Goal: Book appointment/travel/reservation

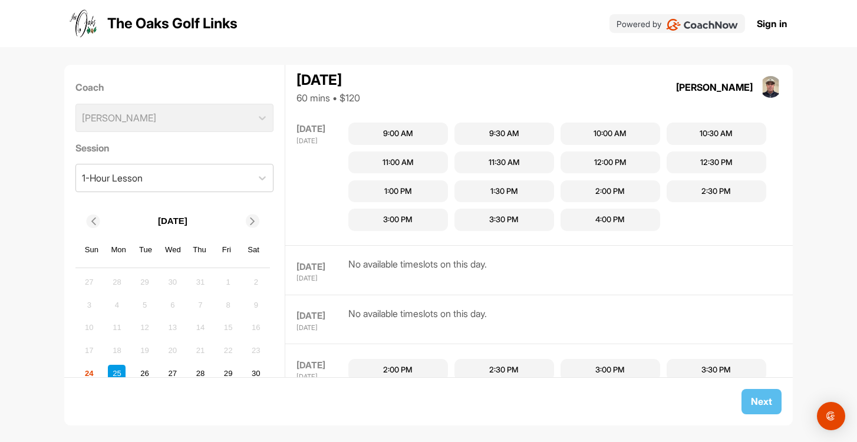
scroll to position [479, 0]
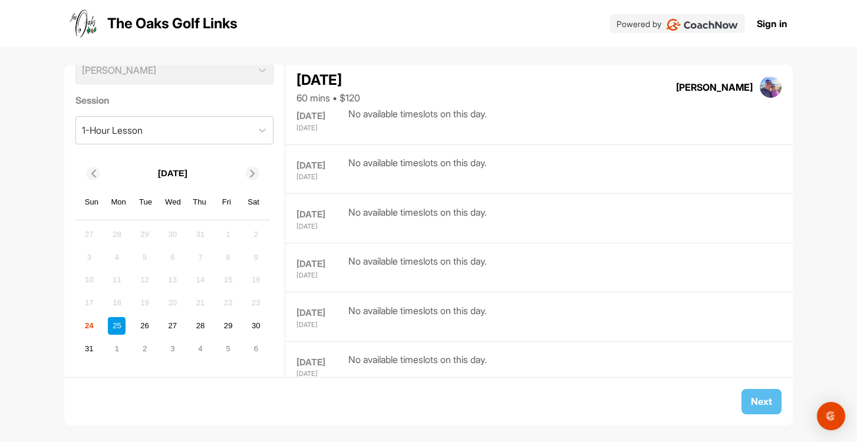
scroll to position [45, 0]
click at [225, 328] on div "29" at bounding box center [228, 329] width 18 height 18
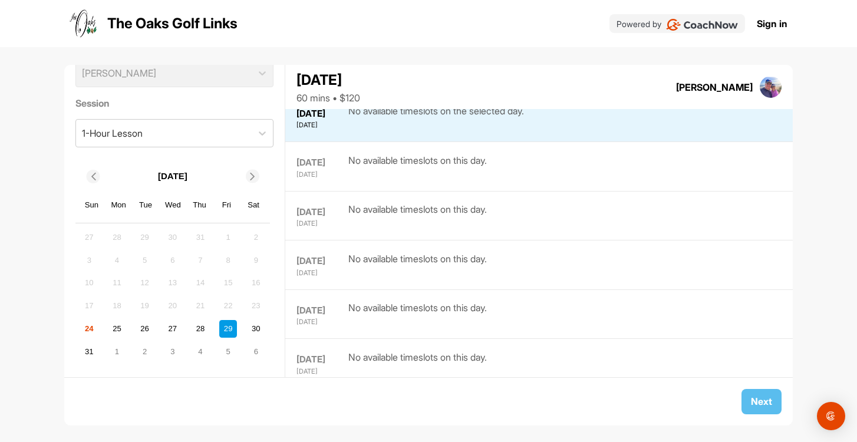
scroll to position [246, 0]
